Goal: Find specific page/section: Find specific page/section

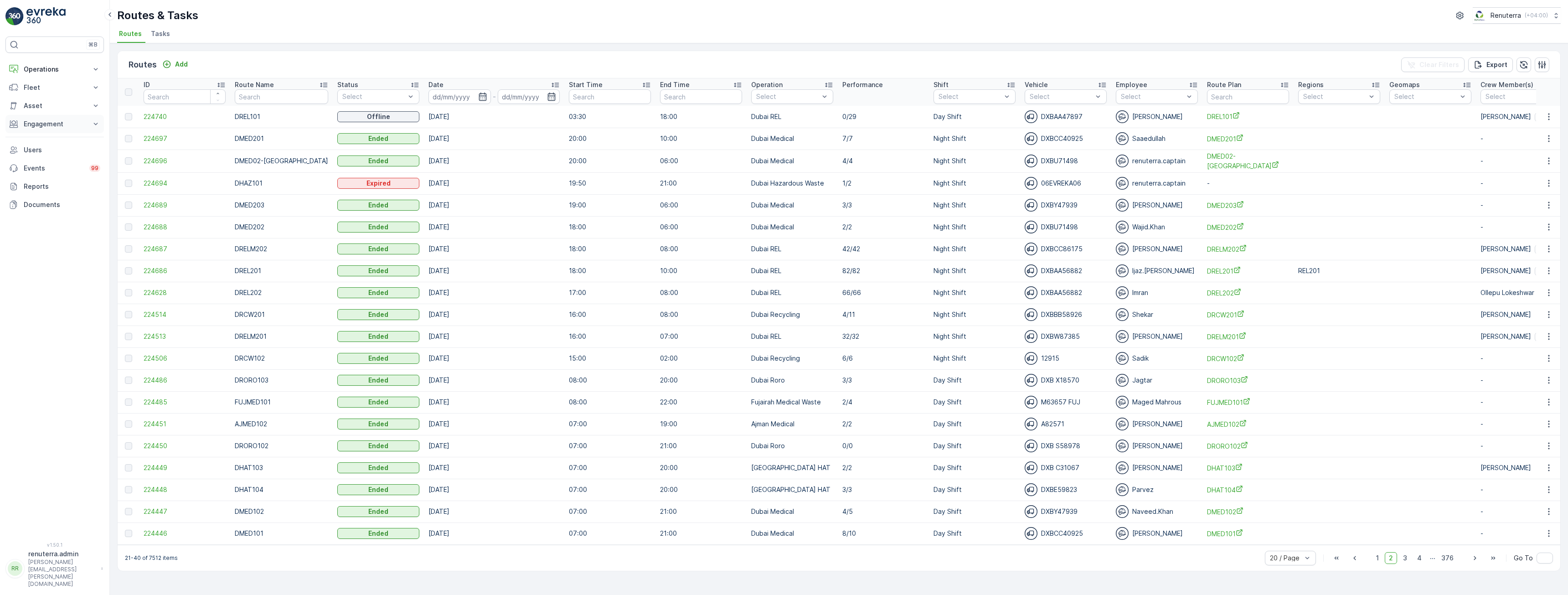
click at [41, 122] on p "Engagement" at bounding box center [55, 124] width 62 height 9
click at [1380, 562] on span "1" at bounding box center [1377, 558] width 11 height 12
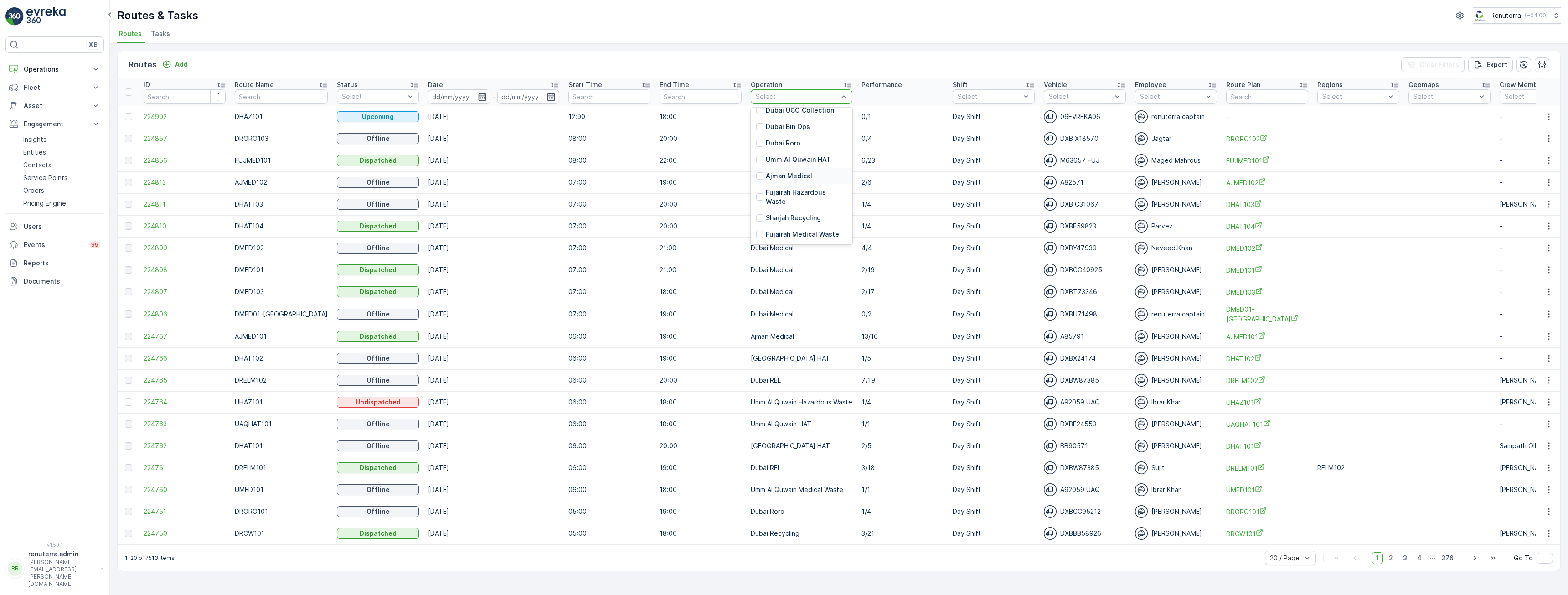
scroll to position [148, 0]
click at [756, 211] on div at bounding box center [760, 215] width 7 height 7
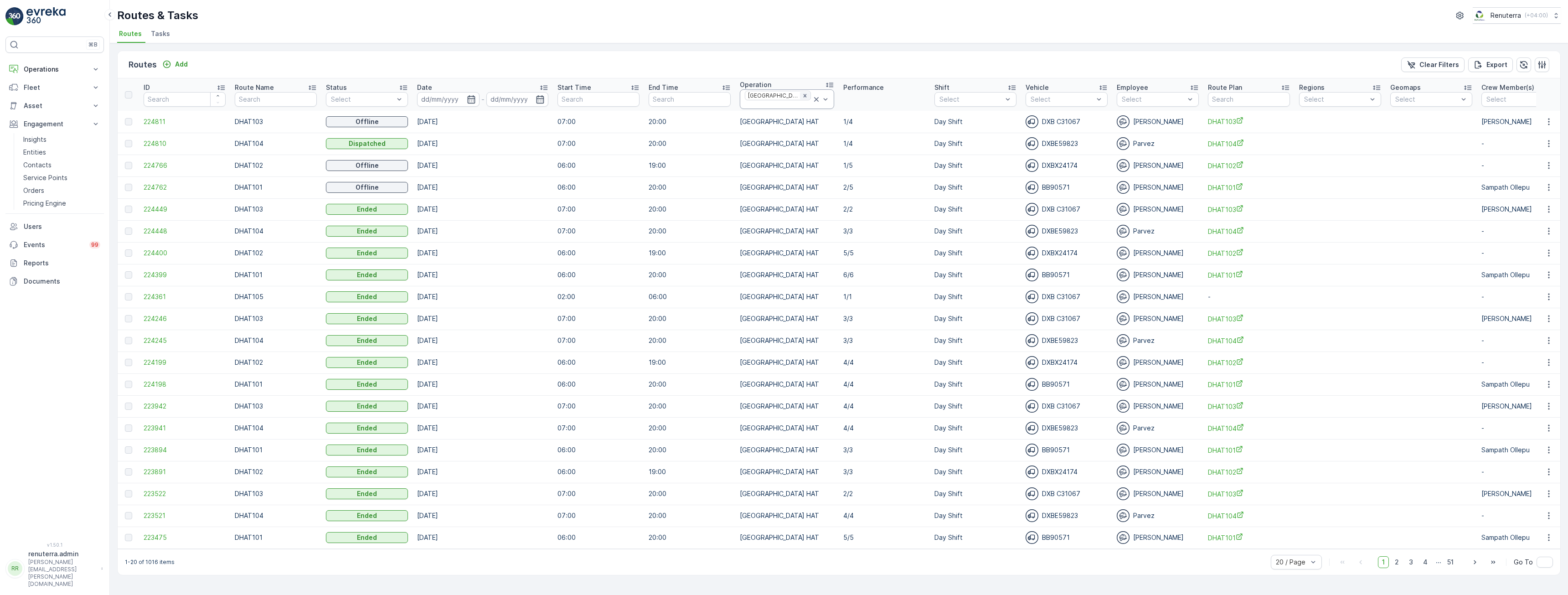
click at [802, 99] on icon "Remove Dubai HAT" at bounding box center [805, 96] width 6 height 6
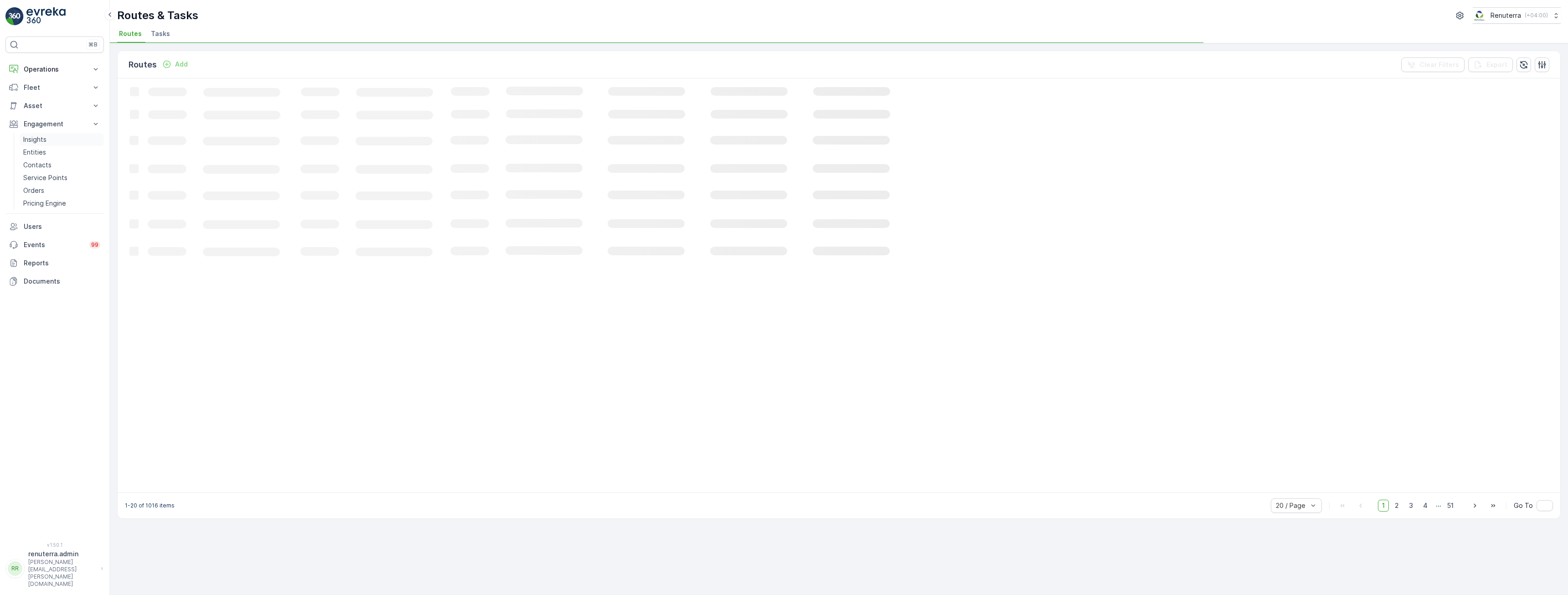
click at [37, 137] on p "Insights" at bounding box center [35, 139] width 23 height 9
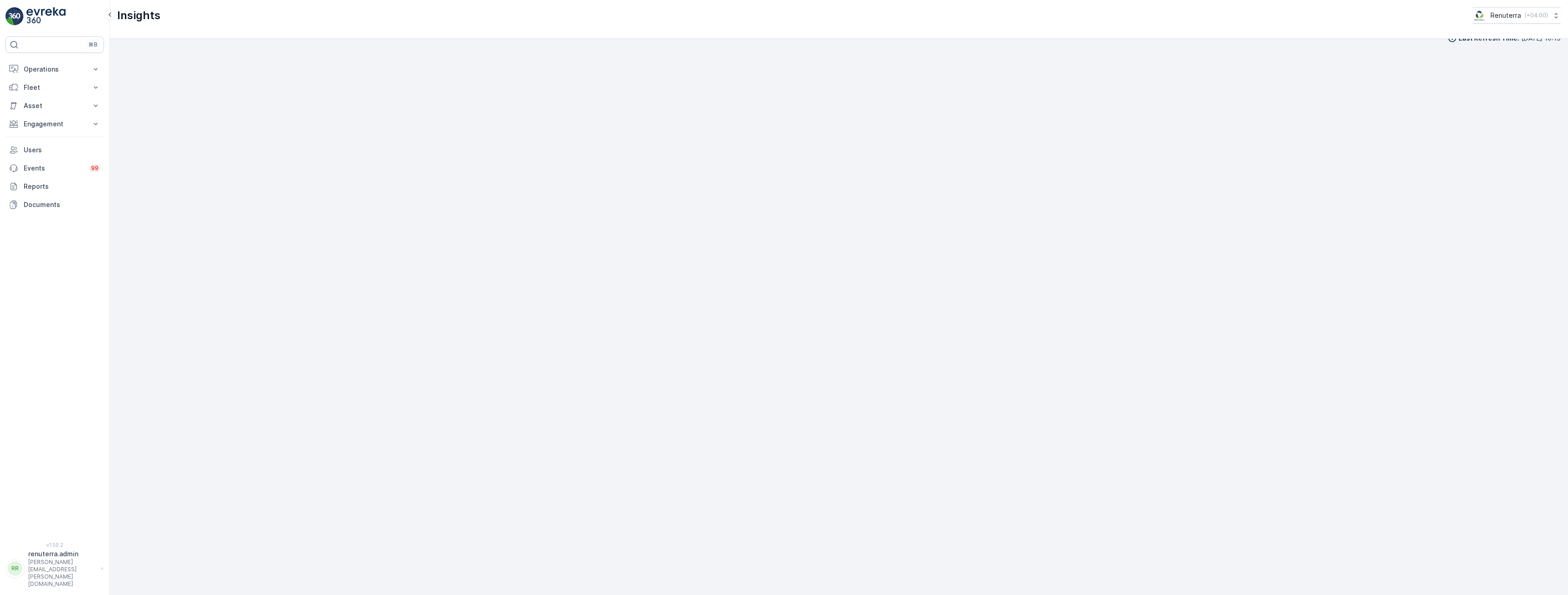
scroll to position [18, 0]
